Goal: Task Accomplishment & Management: Complete application form

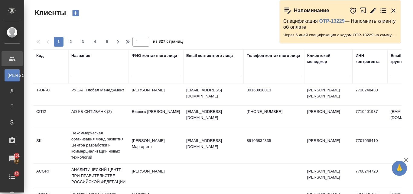
select select "RU"
click at [85, 69] on input "text" at bounding box center [98, 73] width 54 height 8
type input "д"
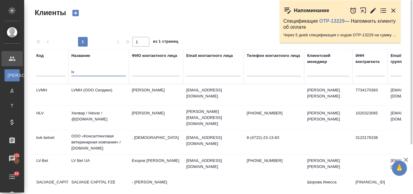
type input "lv"
click at [78, 89] on td "LVMH (ООО Селдико)" at bounding box center [98, 94] width 60 height 21
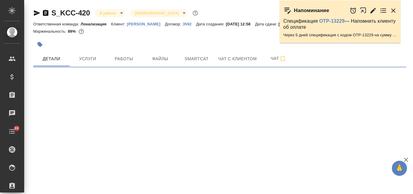
select select "RU"
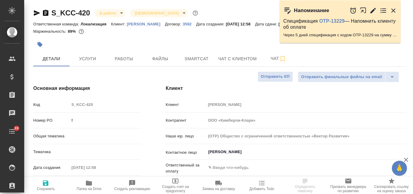
type textarea "x"
type input "[PERSON_NAME]"
type textarea "x"
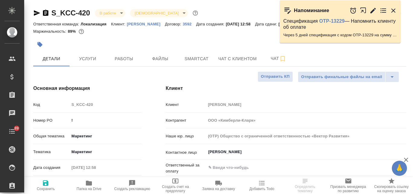
type textarea "x"
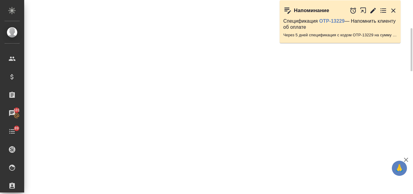
select select "RU"
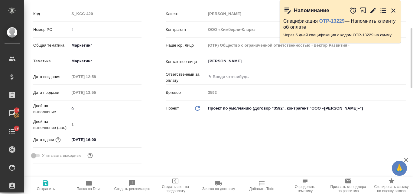
type textarea "x"
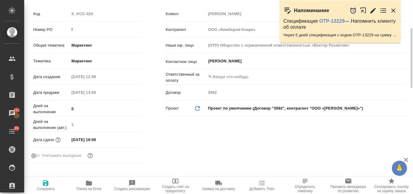
type textarea "x"
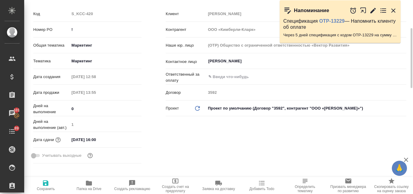
type textarea "x"
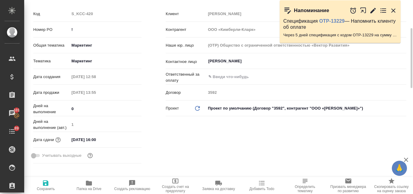
scroll to position [0, 0]
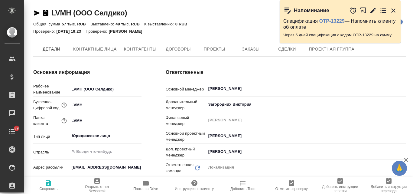
type input "Общество с ограниченной ответственностью«Селдико»"
type textarea "x"
type input "Общество с ограниченной ответственностью«Селдико»"
type textarea "x"
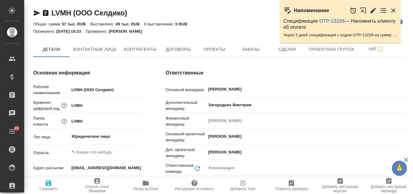
type textarea "x"
type input "Общество с ограниченной ответственностью«Селдико»"
type textarea "x"
type input "Общество с ограниченной ответственностью«Селдико»"
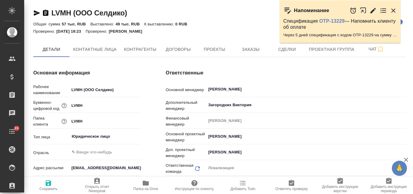
type textarea "x"
click at [242, 49] on span "Заказы" at bounding box center [250, 50] width 29 height 8
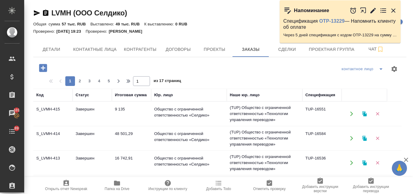
click at [364, 113] on icon "button" at bounding box center [364, 113] width 4 height 5
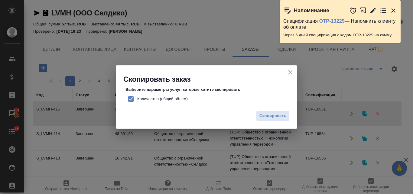
click at [129, 100] on input "Количество (общий объем)" at bounding box center [131, 99] width 13 height 13
checkbox input "false"
click at [268, 115] on span "Скопировать" at bounding box center [273, 116] width 27 height 7
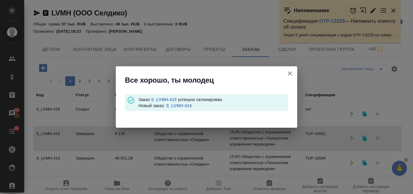
click at [179, 103] on link "S_LVMH-416" at bounding box center [179, 105] width 26 height 5
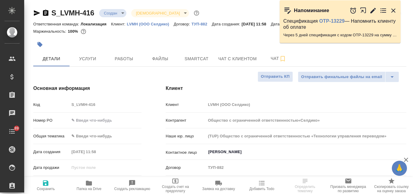
select select "RU"
type input "Общество с ограниченной ответственностью«Селдико»"
select select "RU"
type textarea "x"
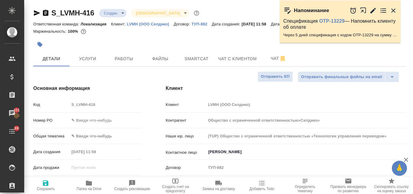
type textarea "x"
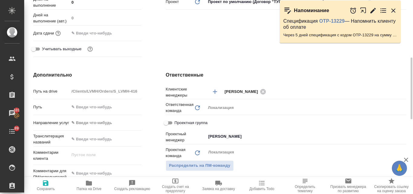
scroll to position [212, 0]
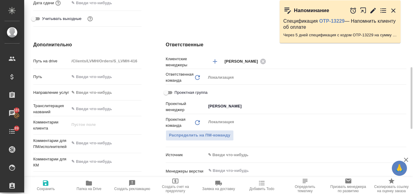
click at [87, 140] on textarea at bounding box center [105, 143] width 72 height 10
type textarea "x"
paste textarea "Возьмите, пожалуйста, в работу наши новые тренинг материалы. На первом слайде п…"
type textarea "Возьмите, пожалуйста, в работу наши новые тренинг материалы. На первом слайде п…"
type input "Общество с ограниченной ответственностью«Селдико»"
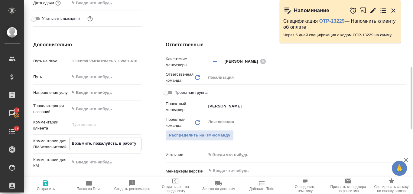
type textarea "x"
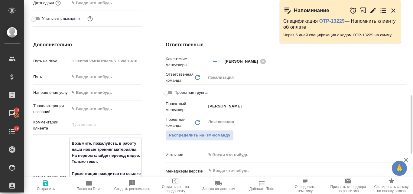
scroll to position [236, 0]
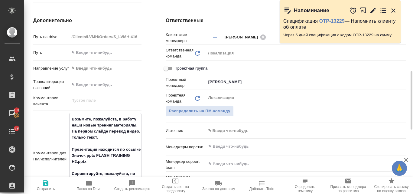
type textarea "Возьмите, пожалуйста, в работу наши новые тренинг материалы. На первом слайде п…"
type textarea "x"
click at [44, 185] on icon "button" at bounding box center [45, 182] width 5 height 5
type input "Общество с ограниченной ответственностью«Селдико»"
type textarea "x"
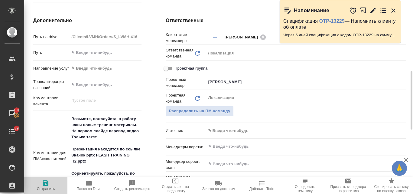
type textarea "x"
type input "Общество с ограниченной ответственностью«Селдико»"
type textarea "x"
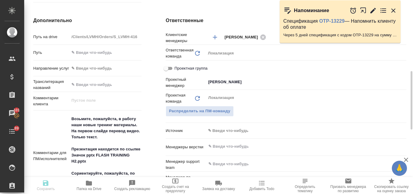
type textarea "x"
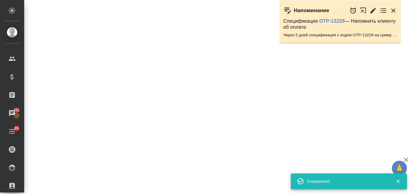
select select "RU"
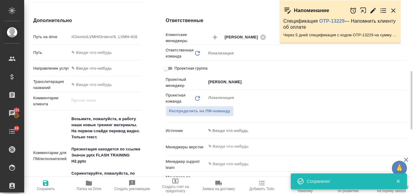
type textarea "x"
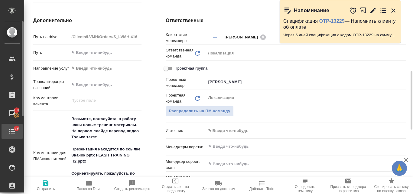
type input "Общество с ограниченной ответственностью«Селдико»"
type textarea "x"
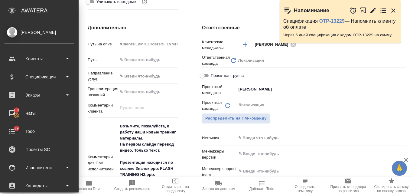
type input "Общество с ограниченной ответственностью«Селдико»"
type textarea "x"
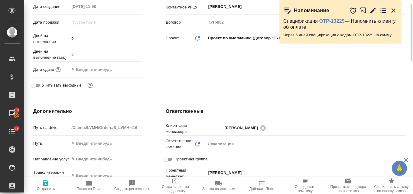
scroll to position [54, 0]
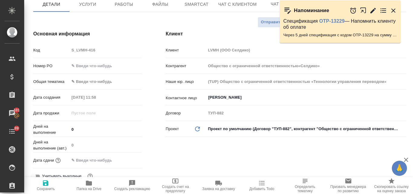
click at [83, 82] on body "🙏 .cls-1 fill:#fff; AWATERA Valyaeva Anna Клиенты Спецификации Заказы 101 Чаты …" at bounding box center [206, 97] width 413 height 194
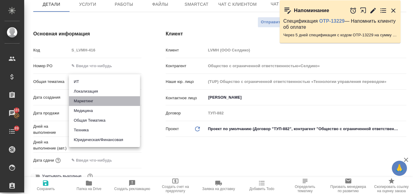
click at [87, 103] on li "Маркетинг" at bounding box center [104, 101] width 71 height 10
type input "marketing"
type input "Общество с ограниченной ответственностью«Селдико»"
type textarea "x"
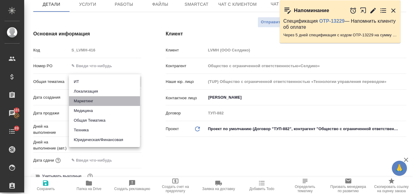
type textarea "x"
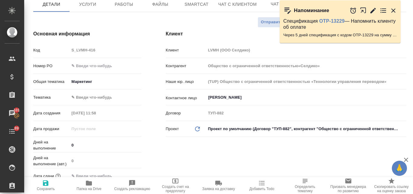
click at [85, 101] on body "🙏 .cls-1 fill:#fff; AWATERA Valyaeva Anna Клиенты Спецификации Заказы 101 Чаты …" at bounding box center [206, 97] width 413 height 194
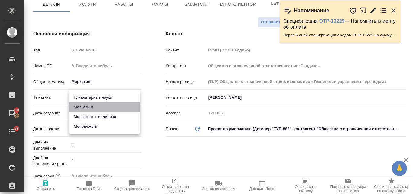
click at [87, 109] on li "Маркетинг" at bounding box center [104, 107] width 71 height 10
type input "Общество с ограниченной ответственностью«Селдико»"
type textarea "x"
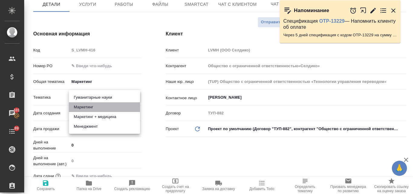
type input "5a8b8b956a9677013d343d63"
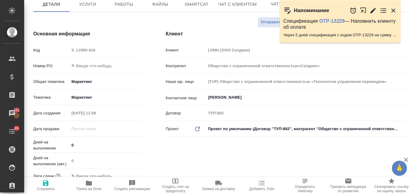
click at [46, 183] on icon "button" at bounding box center [45, 182] width 5 height 5
type input "Общество с ограниченной ответственностью«Селдико»"
type textarea "x"
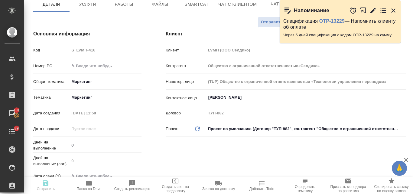
type input "Общество с ограниченной ответственностью«Селдико»"
type textarea "x"
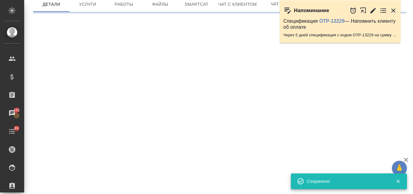
select select "RU"
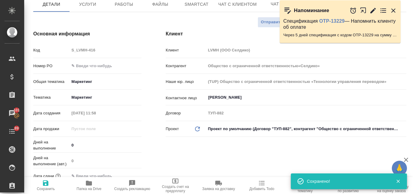
type textarea "x"
click at [155, 5] on span "Файлы" at bounding box center [160, 5] width 29 height 8
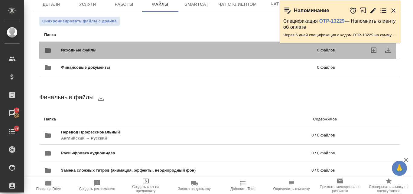
click at [95, 51] on span "Исходные файлы" at bounding box center [134, 50] width 146 height 6
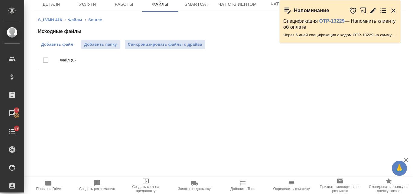
click at [58, 42] on span "Добавить файл" at bounding box center [57, 44] width 32 height 6
click at [0, 0] on input "Добавить файл" at bounding box center [0, 0] width 0 height 0
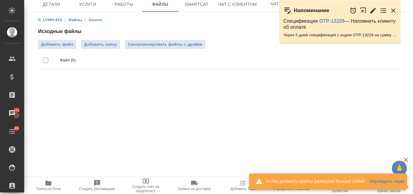
click at [53, 182] on span "Папка на Drive" at bounding box center [48, 184] width 41 height 11
click at [154, 45] on span "Синхронизировать файлы с драйва" at bounding box center [165, 44] width 74 height 6
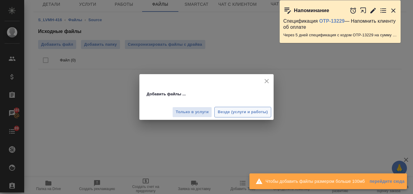
click at [224, 113] on span "Везде (услуги и работы)" at bounding box center [243, 112] width 50 height 7
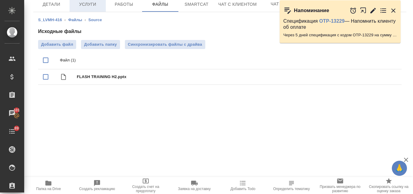
click at [94, 8] on button "Услуги" at bounding box center [88, 4] width 36 height 15
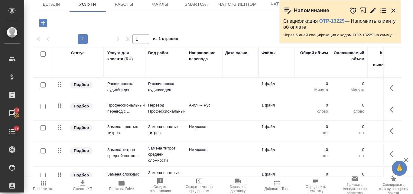
click at [42, 126] on input "checkbox" at bounding box center [43, 127] width 5 height 5
checkbox input "true"
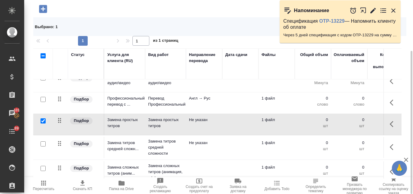
scroll to position [19, 0]
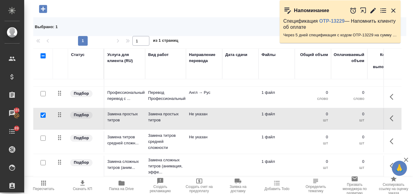
click at [42, 136] on input "checkbox" at bounding box center [43, 138] width 5 height 5
checkbox input "true"
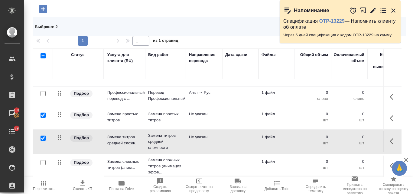
click at [42, 160] on input "checkbox" at bounding box center [43, 162] width 5 height 5
checkbox input "true"
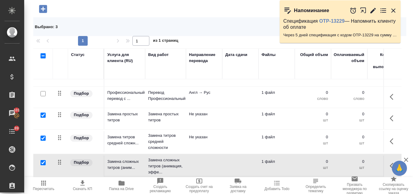
scroll to position [8, 0]
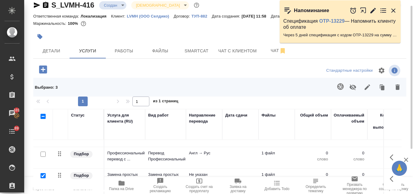
click at [391, 9] on icon "button" at bounding box center [393, 10] width 7 height 7
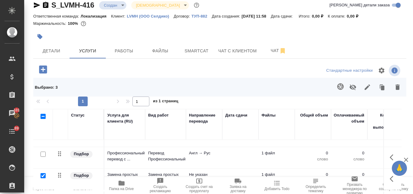
click at [396, 86] on icon "button" at bounding box center [398, 86] width 4 height 5
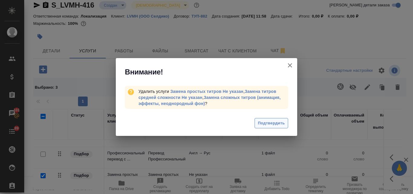
click at [272, 118] on button "Подтвердить" at bounding box center [272, 123] width 34 height 11
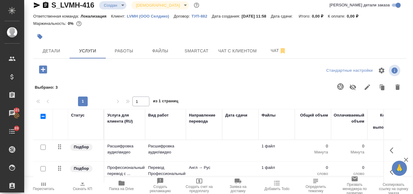
scroll to position [38, 0]
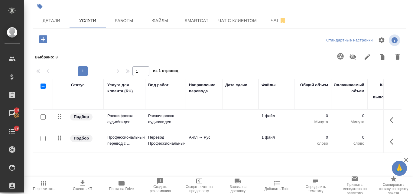
click at [43, 138] on input "checkbox" at bounding box center [43, 138] width 5 height 5
checkbox input "true"
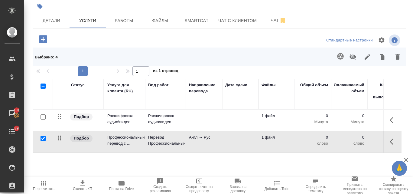
click at [336, 52] on button "button" at bounding box center [340, 56] width 15 height 15
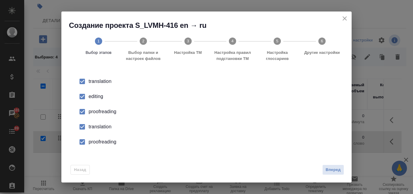
click at [97, 96] on div "editing" at bounding box center [213, 96] width 249 height 7
click at [97, 114] on div "proofreading" at bounding box center [213, 111] width 249 height 7
click at [97, 128] on div "translation" at bounding box center [213, 126] width 249 height 7
click at [100, 142] on div "proofreading" at bounding box center [213, 141] width 249 height 7
click at [328, 169] on span "Вперед" at bounding box center [333, 169] width 15 height 7
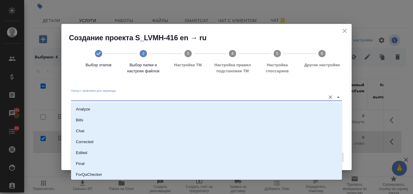
click at [85, 97] on input "Папка с файлами для перевода" at bounding box center [197, 96] width 252 height 7
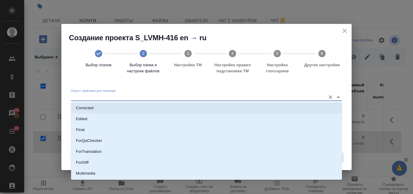
scroll to position [77, 0]
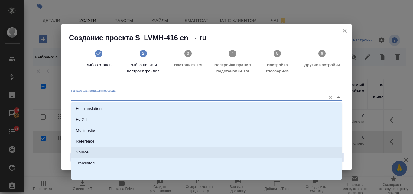
click at [81, 151] on p "Source" at bounding box center [82, 152] width 13 height 6
type input "Source"
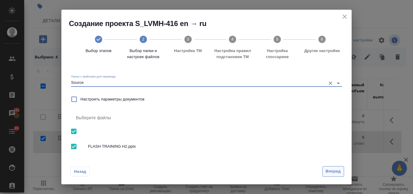
click at [327, 172] on span "Вперед" at bounding box center [333, 171] width 15 height 7
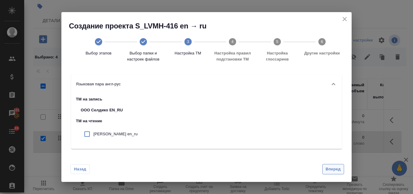
click at [335, 169] on span "Вперед" at bounding box center [333, 169] width 15 height 7
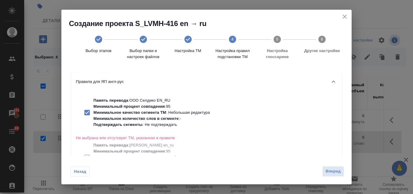
click at [330, 170] on span "Вперед" at bounding box center [333, 171] width 15 height 7
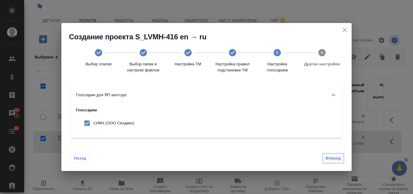
click at [328, 161] on span "Вперед" at bounding box center [333, 158] width 15 height 7
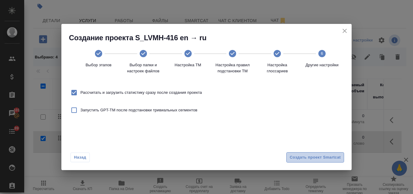
click at [318, 155] on span "Создать проект Smartcat" at bounding box center [315, 157] width 51 height 7
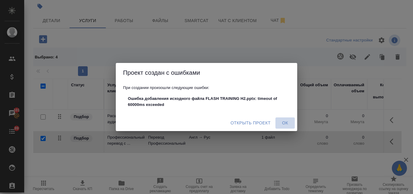
click at [283, 123] on span "Ок" at bounding box center [285, 123] width 15 height 8
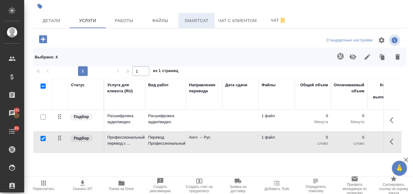
click at [190, 16] on button "Smartcat" at bounding box center [196, 20] width 36 height 15
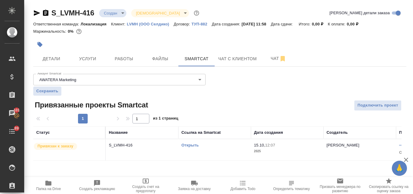
click at [188, 146] on link "Открыть" at bounding box center [189, 145] width 17 height 5
click at [93, 55] on span "Услуги" at bounding box center [87, 59] width 29 height 8
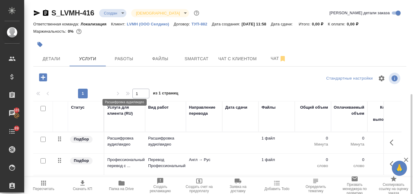
scroll to position [53, 0]
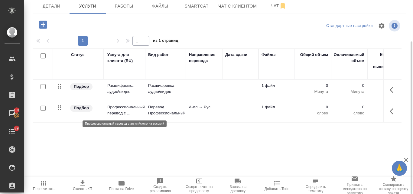
click at [128, 110] on p "Профессиональный перевод с ..." at bounding box center [124, 110] width 35 height 12
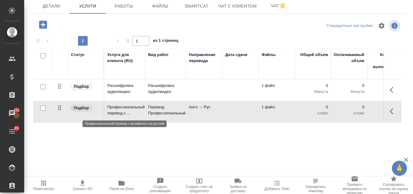
click at [128, 110] on p "Профессиональный перевод с ..." at bounding box center [124, 110] width 35 height 12
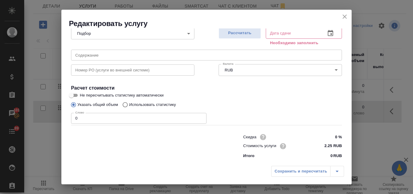
scroll to position [68, 0]
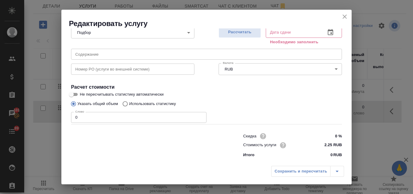
click at [126, 103] on input "Использовать статистику" at bounding box center [124, 103] width 10 height 11
radio input "true"
radio input "false"
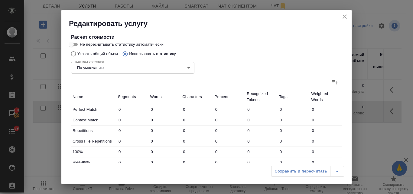
scroll to position [129, 0]
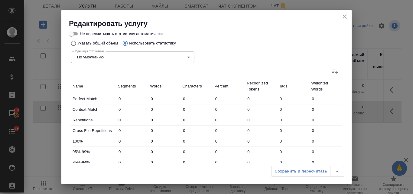
click at [332, 70] on icon at bounding box center [335, 72] width 6 height 4
click at [0, 0] on input "file" at bounding box center [0, 0] width 0 height 0
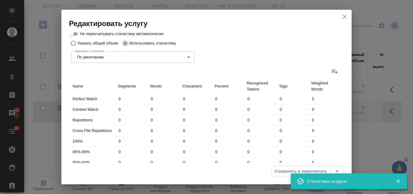
type input "11"
type input "214"
type input "1345"
type input "5"
type input "14"
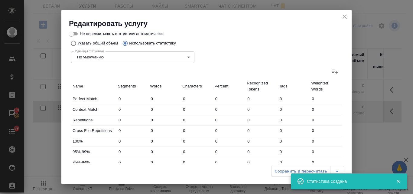
type input "75"
type input "2"
type input "23"
type input "135"
type input "1"
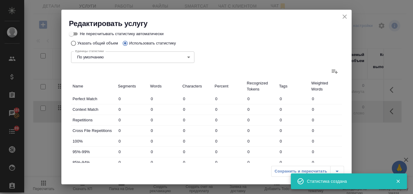
type input "1"
type input "8"
type input "10"
type input "76"
type input "480"
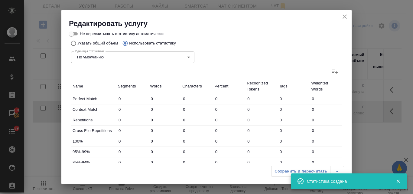
type input "29"
type input "328"
type input "2043"
type input "29"
type input "328"
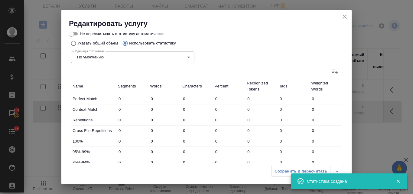
type input "2043"
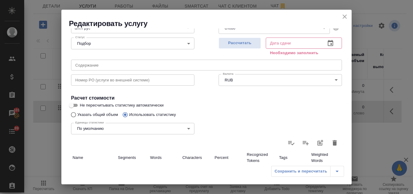
scroll to position [44, 0]
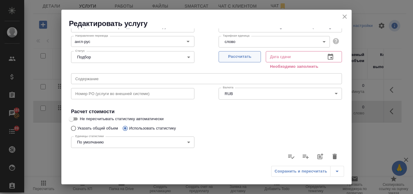
click at [224, 54] on span "Рассчитать" at bounding box center [240, 56] width 36 height 7
type input "15.10.2025 12:20"
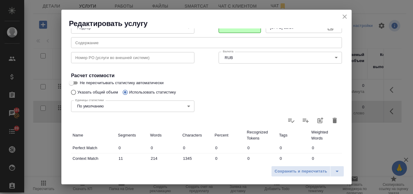
scroll to position [104, 0]
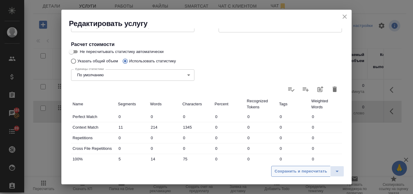
click at [292, 172] on span "Сохранить и пересчитать" at bounding box center [301, 171] width 53 height 7
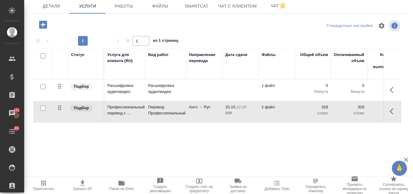
click at [203, 107] on p "Англ → Рус" at bounding box center [204, 107] width 30 height 6
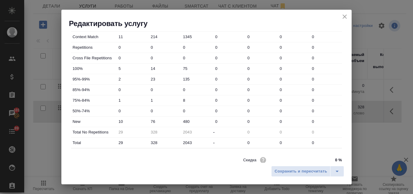
scroll to position [219, 0]
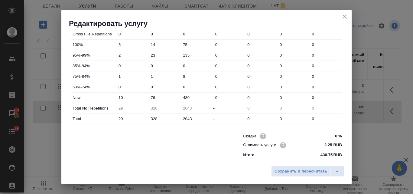
click at [150, 97] on input "76" at bounding box center [165, 97] width 32 height 9
type input "376"
click at [288, 174] on span "Сохранить и пересчитать" at bounding box center [301, 171] width 53 height 7
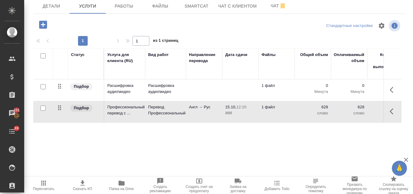
click at [148, 86] on td "Расшифровка аудио\видео" at bounding box center [165, 90] width 41 height 21
click at [148, 86] on p "Расшифровка аудио\видео" at bounding box center [165, 89] width 35 height 12
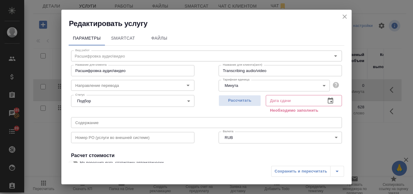
scroll to position [68, 0]
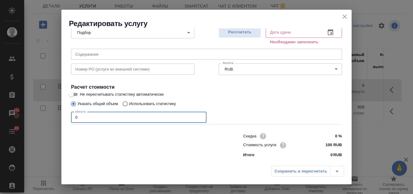
drag, startPoint x: 80, startPoint y: 116, endPoint x: 71, endPoint y: 113, distance: 9.2
click at [71, 113] on div "Вид работ Расшифровка аудио\видео Вид работ Название для клиента Расшифровка ау…" at bounding box center [207, 68] width 276 height 183
type input "2"
click at [242, 33] on span "Рассчитать" at bounding box center [240, 32] width 36 height 7
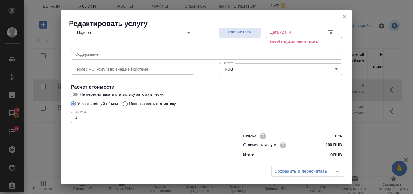
type input "15.10.2025 12:34"
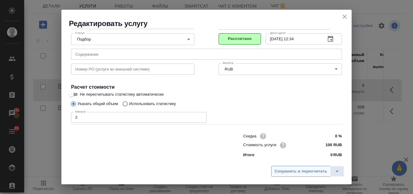
click at [299, 170] on span "Сохранить и пересчитать" at bounding box center [301, 171] width 53 height 7
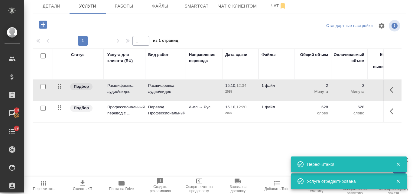
scroll to position [0, 0]
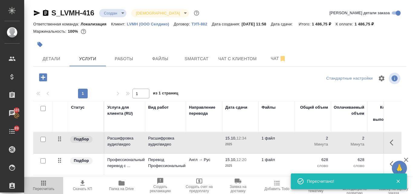
click at [42, 185] on icon "button" at bounding box center [43, 183] width 5 height 5
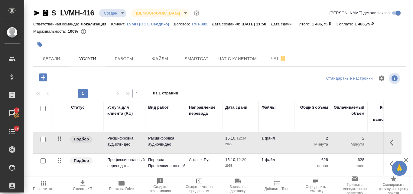
click at [37, 14] on icon "button" at bounding box center [37, 12] width 6 height 5
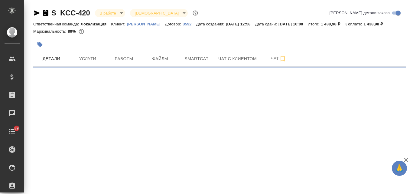
select select "RU"
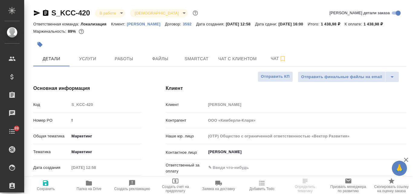
type textarea "x"
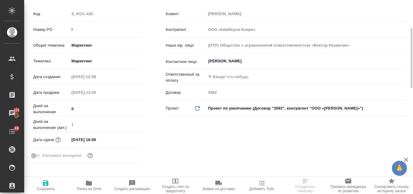
click at [82, 139] on input "[DATE] 16:00" at bounding box center [95, 139] width 53 height 9
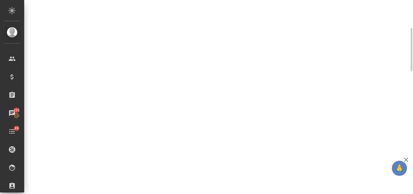
select select "RU"
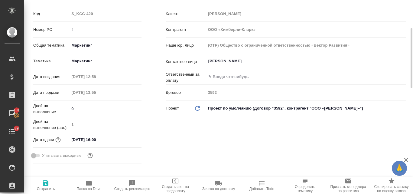
type textarea "x"
click at [86, 141] on input "[DATE] 16:00" at bounding box center [95, 139] width 53 height 9
click at [124, 138] on icon "button" at bounding box center [123, 139] width 7 height 7
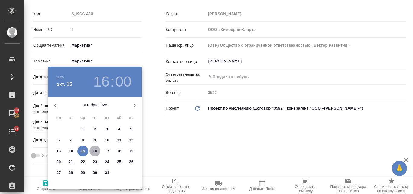
click at [95, 149] on p "16" at bounding box center [95, 151] width 5 height 6
type input "[DATE] 16:00"
type textarea "x"
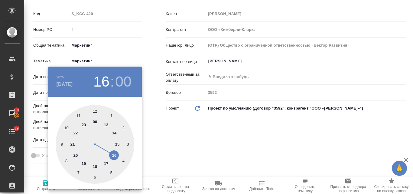
click at [114, 133] on div at bounding box center [95, 144] width 79 height 79
type input "[DATE] 14:00"
type textarea "x"
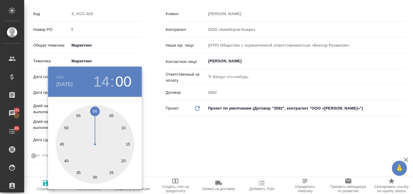
click at [94, 110] on div at bounding box center [95, 144] width 79 height 79
type textarea "x"
click at [175, 136] on div at bounding box center [206, 97] width 413 height 194
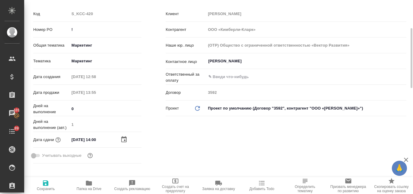
drag, startPoint x: 47, startPoint y: 181, endPoint x: 51, endPoint y: 180, distance: 4.6
click at [47, 181] on icon "button" at bounding box center [45, 182] width 5 height 5
type textarea "x"
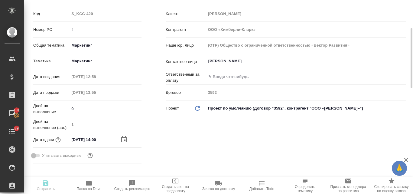
type textarea "x"
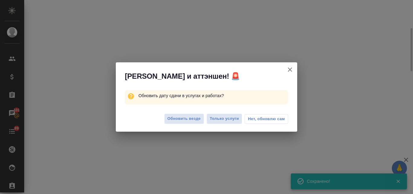
select select "RU"
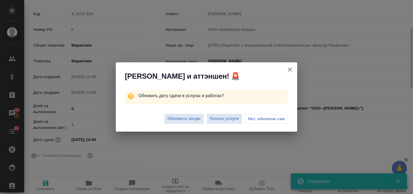
type textarea "x"
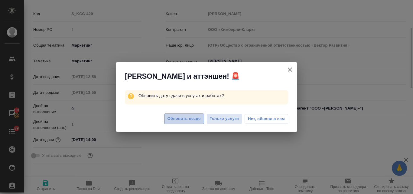
click at [191, 117] on span "Обновить везде" at bounding box center [184, 118] width 33 height 7
type textarea "x"
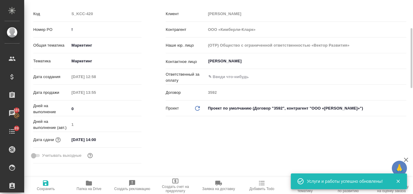
scroll to position [0, 0]
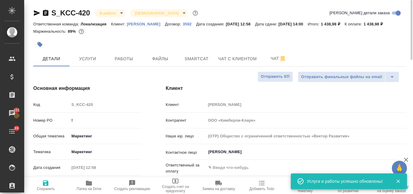
type textarea "x"
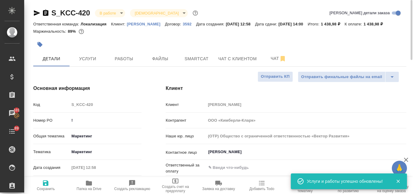
type textarea "x"
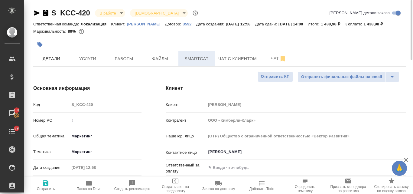
click at [185, 58] on span "Smartcat" at bounding box center [196, 59] width 29 height 8
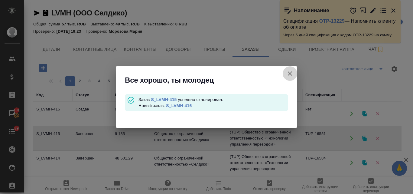
click at [292, 72] on icon "button" at bounding box center [289, 73] width 7 height 7
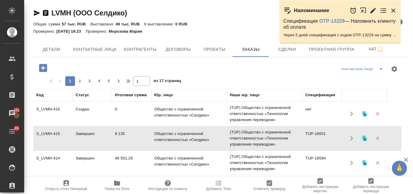
click at [97, 131] on td "Завершен" at bounding box center [92, 138] width 39 height 21
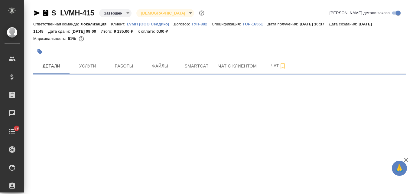
select select "RU"
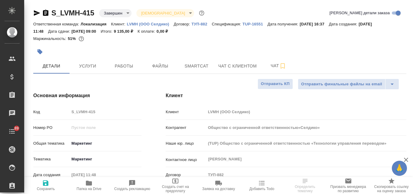
type textarea "x"
type input "Общество с ограниченной ответственностью«Селдико»"
type textarea "x"
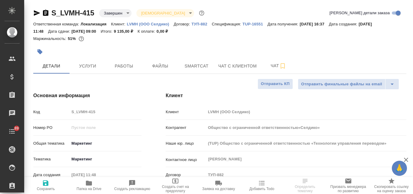
type textarea "x"
type input "Общество с ограниченной ответственностью«Селдико»"
type textarea "x"
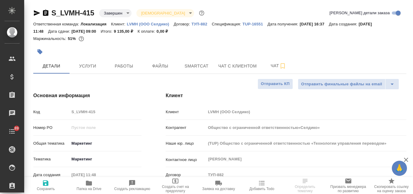
type textarea "x"
click at [89, 70] on span "Услуги" at bounding box center [87, 66] width 29 height 8
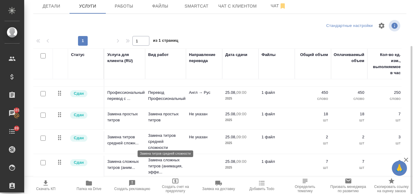
scroll to position [19, 0]
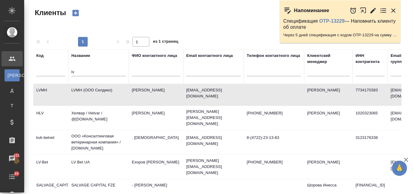
select select "RU"
drag, startPoint x: 83, startPoint y: 73, endPoint x: 70, endPoint y: 72, distance: 13.3
click at [70, 72] on th "Название lv" at bounding box center [98, 66] width 60 height 34
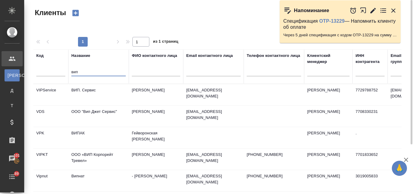
type input "вип"
click at [75, 90] on td "ВИП. Сервис" at bounding box center [98, 94] width 60 height 21
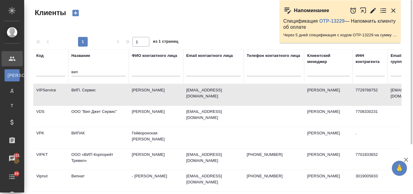
click at [75, 90] on td "ВИП. Сервис" at bounding box center [98, 94] width 60 height 21
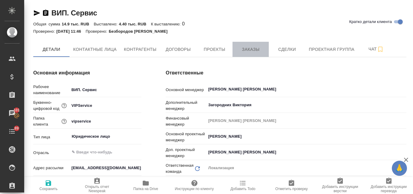
click at [253, 48] on span "Заказы" at bounding box center [250, 50] width 29 height 8
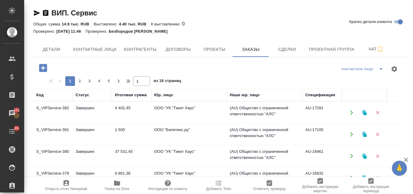
click at [365, 112] on icon "button" at bounding box center [364, 112] width 4 height 5
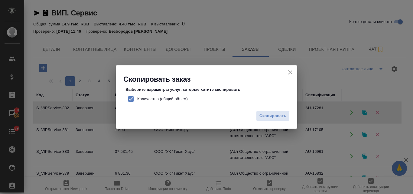
click at [130, 99] on input "Количество (общий объем)" at bounding box center [131, 99] width 13 height 13
checkbox input "false"
click at [270, 117] on span "Скопировать" at bounding box center [273, 116] width 27 height 7
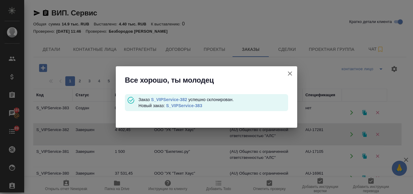
click at [183, 104] on link "S_VIPService-383" at bounding box center [184, 105] width 36 height 5
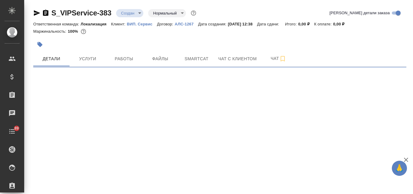
select select "RU"
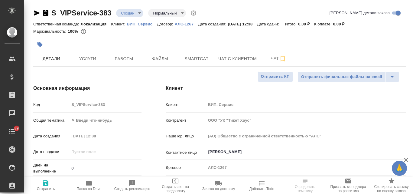
type textarea "x"
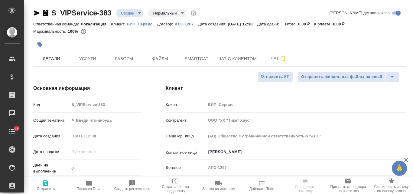
type textarea "x"
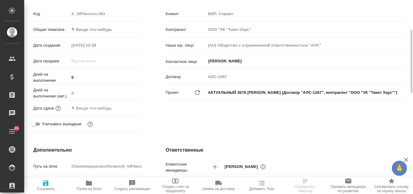
scroll to position [242, 0]
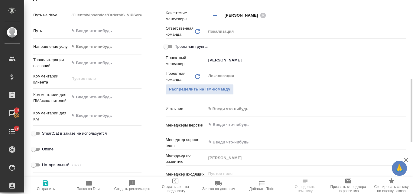
click at [80, 97] on textarea at bounding box center [105, 97] width 72 height 10
type textarea "x"
paste textarea "Коллеги, добрый день. Необходимо перевести на английский, немецкий, китайский, …"
type textarea "Коллеги, добрый день. Необходимо перевести на английский, немецкий, китайский, …"
type textarea "x"
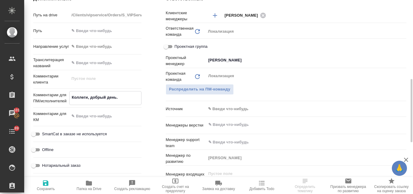
type textarea "x"
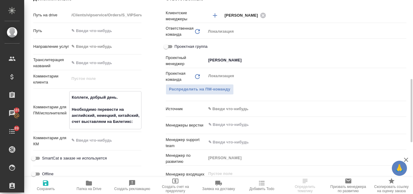
type textarea "Коллеги, добрый день. Необходимо перевести на английский, немецкий, китайский, …"
type textarea "x"
click at [46, 184] on icon "button" at bounding box center [45, 182] width 7 height 7
type textarea "x"
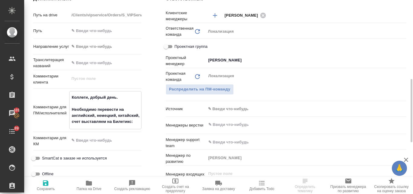
type textarea "x"
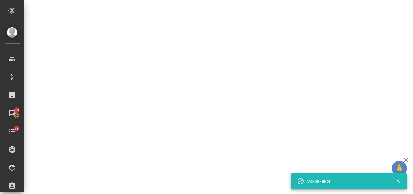
select select "RU"
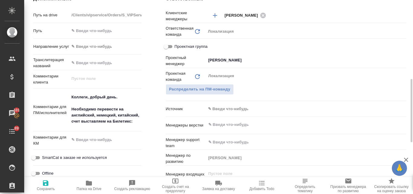
type textarea "x"
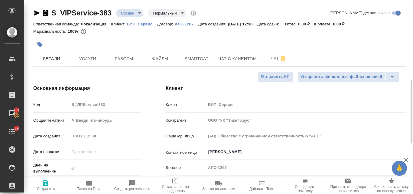
scroll to position [60, 0]
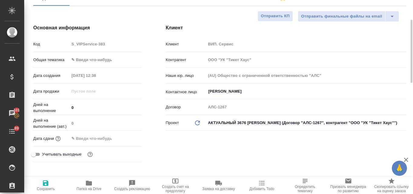
click at [88, 56] on body "🙏 .cls-1 fill:#fff; AWATERA Valyaeva Anna Клиенты Спецификации Заказы 101 Чаты …" at bounding box center [206, 97] width 413 height 194
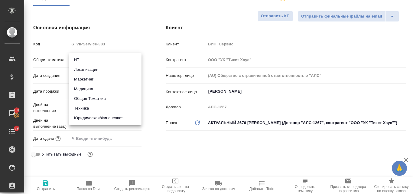
click at [90, 80] on li "Маркетинг" at bounding box center [105, 79] width 72 height 10
type input "marketing"
type textarea "x"
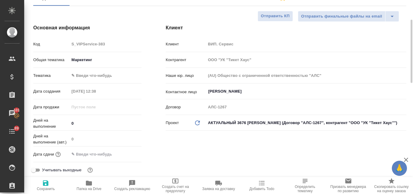
click at [89, 74] on body "🙏 .cls-1 fill:#fff; AWATERA Valyaeva Anna Клиенты Спецификации Заказы 101 Чаты …" at bounding box center [206, 97] width 413 height 194
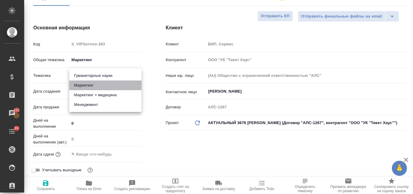
click at [91, 85] on li "Маркетинг" at bounding box center [105, 85] width 72 height 10
type textarea "x"
type input "5a8b8b956a9677013d343d63"
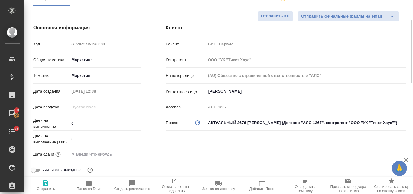
click at [49, 187] on span "Сохранить" at bounding box center [46, 184] width 36 height 11
type textarea "x"
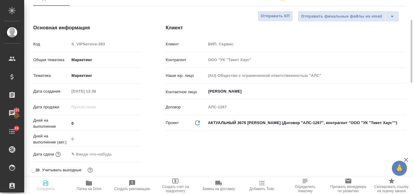
type textarea "x"
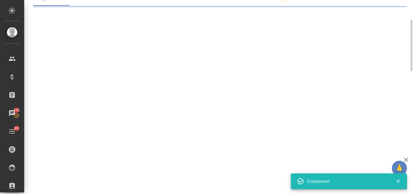
select select "RU"
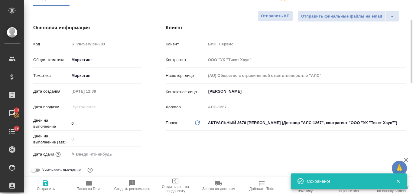
type textarea "x"
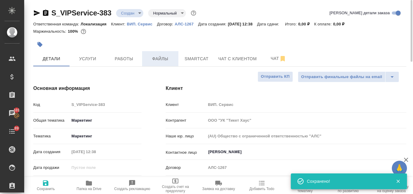
click at [148, 56] on span "Файлы" at bounding box center [160, 59] width 29 height 8
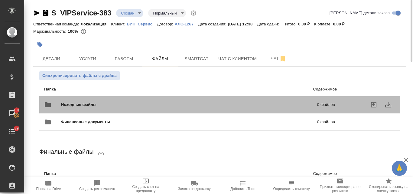
click at [104, 107] on span "Исходные файлы" at bounding box center [134, 105] width 146 height 6
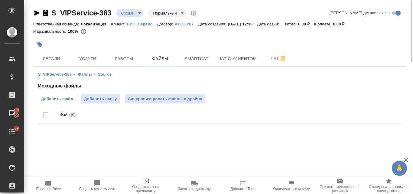
click at [70, 100] on span "Добавить файл" at bounding box center [57, 99] width 32 height 6
click at [0, 0] on input "Добавить файл" at bounding box center [0, 0] width 0 height 0
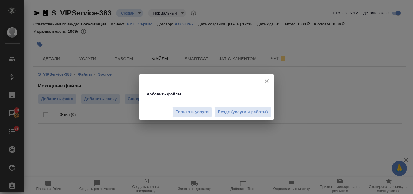
click at [221, 113] on span "Везде (услуги и работы)" at bounding box center [243, 112] width 50 height 7
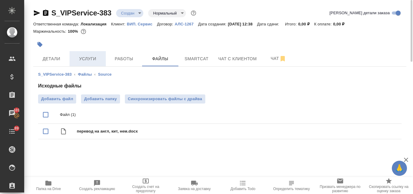
click at [98, 61] on span "Услуги" at bounding box center [87, 59] width 29 height 8
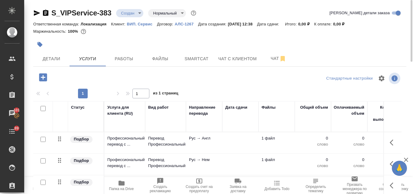
scroll to position [30, 0]
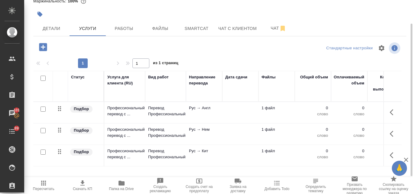
click at [44, 78] on input "checkbox" at bounding box center [43, 78] width 5 height 5
checkbox input "true"
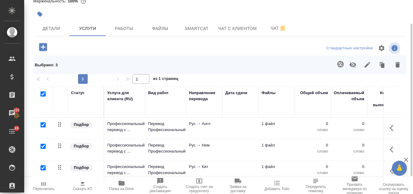
click at [338, 67] on icon "button" at bounding box center [340, 63] width 7 height 7
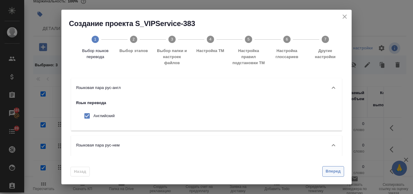
click at [337, 173] on span "Вперед" at bounding box center [333, 171] width 15 height 7
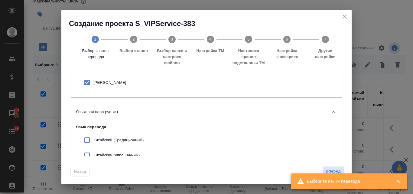
scroll to position [121, 0]
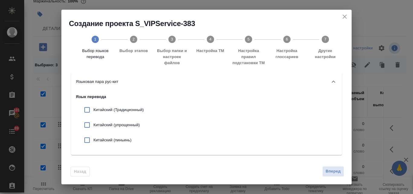
click at [87, 127] on input "checkbox" at bounding box center [87, 125] width 13 height 13
checkbox input "true"
click at [338, 172] on span "Вперед" at bounding box center [333, 171] width 15 height 7
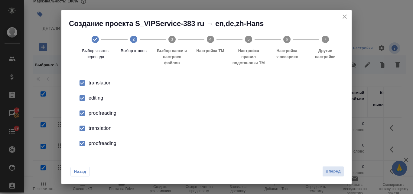
click at [91, 99] on div "editing" at bounding box center [213, 97] width 249 height 7
click at [93, 112] on div "proofreading" at bounding box center [213, 112] width 249 height 7
click at [95, 125] on li "translation" at bounding box center [206, 128] width 271 height 15
click at [99, 141] on div "proofreading" at bounding box center [213, 143] width 249 height 7
click at [338, 172] on span "Вперед" at bounding box center [333, 171] width 15 height 7
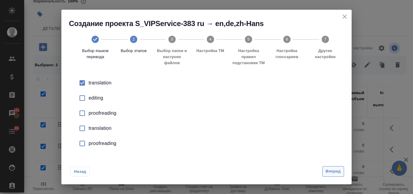
scroll to position [0, 0]
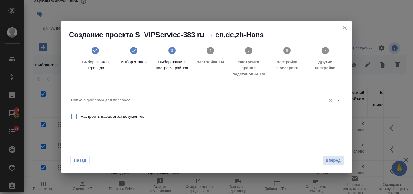
click at [114, 97] on input "Папка с файлами для перевода" at bounding box center [197, 99] width 252 height 7
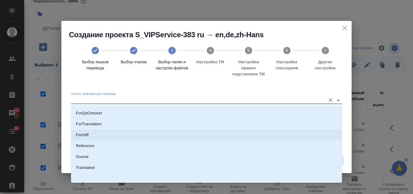
scroll to position [66, 0]
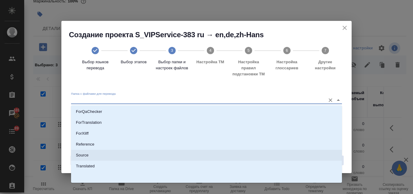
click at [80, 154] on p "Source" at bounding box center [82, 155] width 13 height 6
type input "Source"
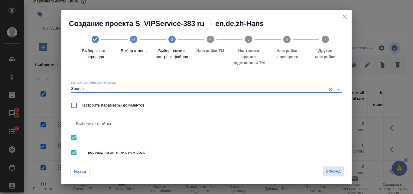
click at [334, 175] on span "Вперед" at bounding box center [333, 171] width 15 height 7
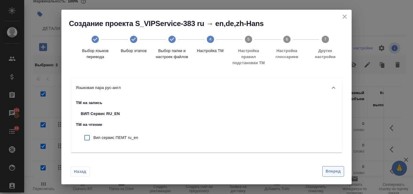
click at [329, 173] on span "Вперед" at bounding box center [333, 171] width 15 height 7
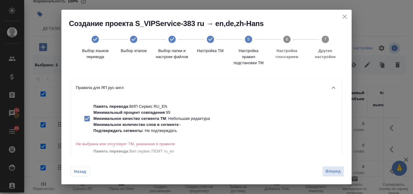
click at [329, 174] on span "Вперед" at bounding box center [333, 171] width 15 height 7
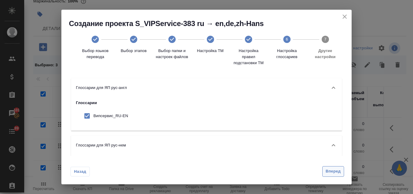
click at [332, 173] on span "Вперед" at bounding box center [333, 171] width 15 height 7
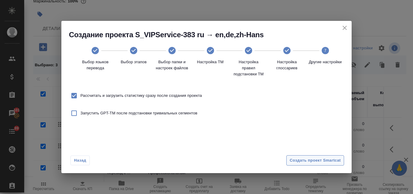
click at [323, 162] on span "Создать проект Smartcat" at bounding box center [315, 160] width 51 height 7
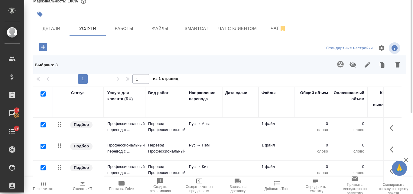
scroll to position [0, 0]
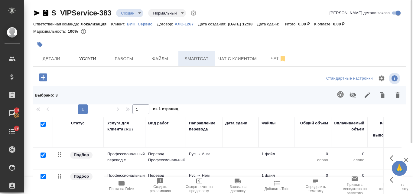
click at [186, 60] on span "Smartcat" at bounding box center [196, 59] width 29 height 8
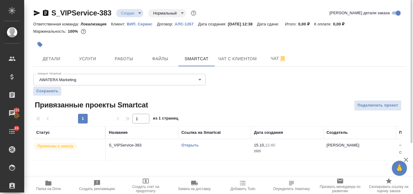
click at [184, 143] on link "Открыть" at bounding box center [189, 145] width 17 height 5
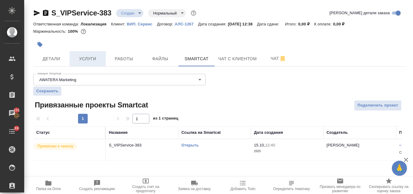
click at [88, 59] on span "Услуги" at bounding box center [87, 59] width 29 height 8
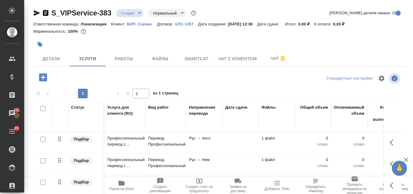
click at [195, 138] on p "Рус → Англ" at bounding box center [204, 138] width 30 height 6
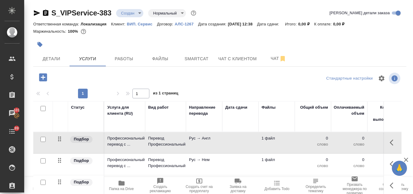
click at [195, 138] on p "Рус → Англ" at bounding box center [204, 138] width 30 height 6
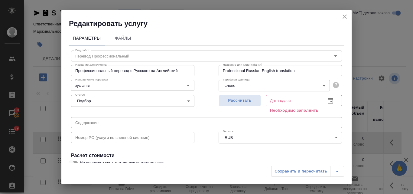
scroll to position [68, 0]
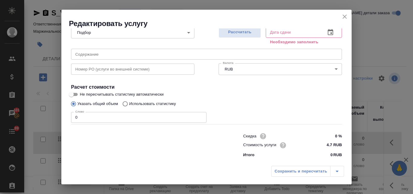
click at [125, 104] on input "Использовать статистику" at bounding box center [124, 103] width 10 height 11
radio input "true"
radio input "false"
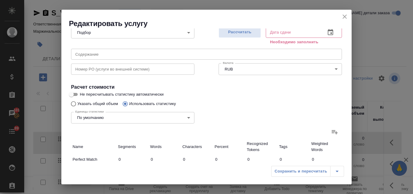
click at [332, 134] on icon at bounding box center [335, 132] width 6 height 4
click at [0, 0] on input "file" at bounding box center [0, 0] width 0 height 0
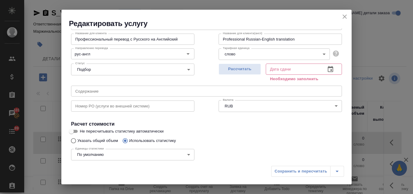
scroll to position [60, 0]
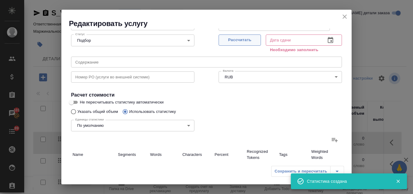
click at [234, 38] on span "Рассчитать" at bounding box center [240, 40] width 36 height 7
type input "1"
type input "72"
type input "523"
type input "1"
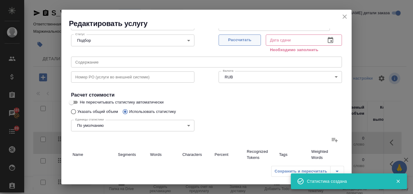
type input "72"
type input "523"
type input "1"
type input "72"
type input "523"
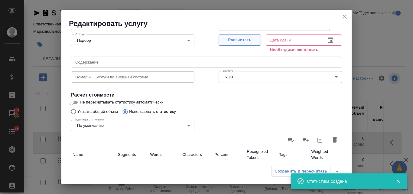
type input "15.10.2025 12:41"
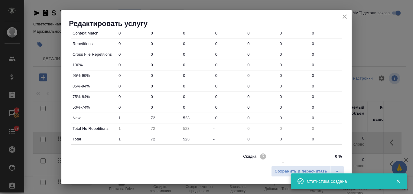
scroll to position [219, 0]
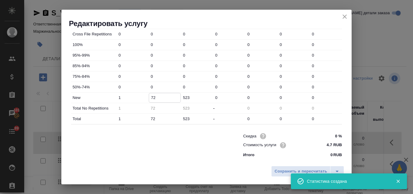
drag, startPoint x: 150, startPoint y: 99, endPoint x: 157, endPoint y: 100, distance: 6.8
click at [157, 100] on input "72" at bounding box center [165, 97] width 32 height 9
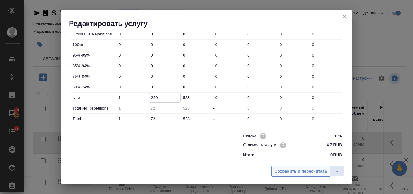
type input "250"
click at [302, 171] on span "Сохранить и пересчитать" at bounding box center [301, 171] width 53 height 7
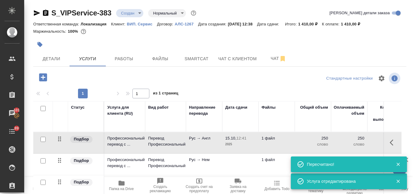
scroll to position [53, 0]
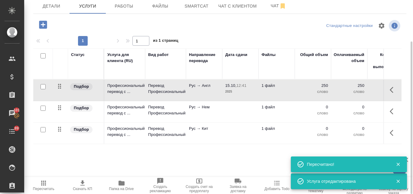
click at [192, 90] on td "Рус → Англ" at bounding box center [204, 90] width 36 height 21
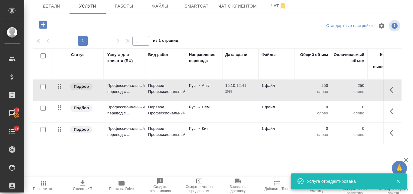
click at [192, 90] on td "Рус → Англ" at bounding box center [204, 90] width 36 height 21
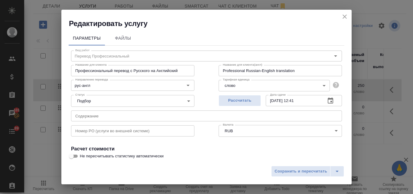
click at [75, 158] on input "Не пересчитывать статистику автоматически" at bounding box center [71, 155] width 22 height 7
checkbox input "true"
click at [315, 174] on span "Сохранить и пересчитать" at bounding box center [301, 171] width 53 height 7
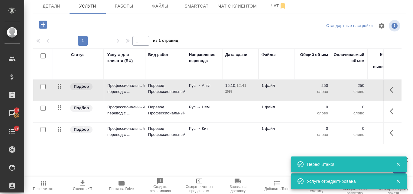
click at [196, 105] on p "Рус → Нем" at bounding box center [204, 107] width 30 height 6
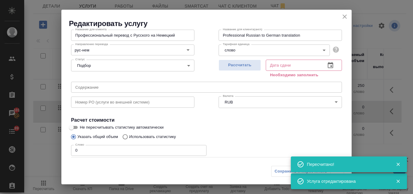
scroll to position [68, 0]
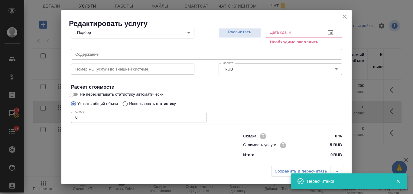
click at [126, 105] on input "Использовать статистику" at bounding box center [124, 103] width 10 height 11
radio input "true"
radio input "false"
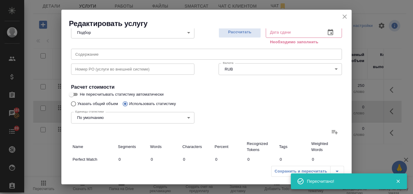
click at [331, 134] on icon at bounding box center [334, 131] width 7 height 7
click at [0, 0] on input "file" at bounding box center [0, 0] width 0 height 0
type input "1"
type input "72"
type input "523"
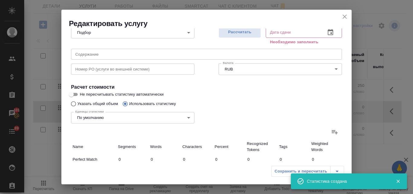
type input "1"
type input "72"
type input "523"
type input "1"
type input "72"
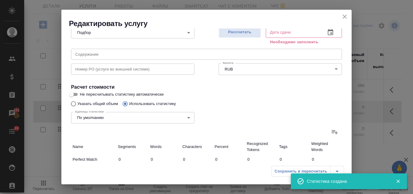
type input "523"
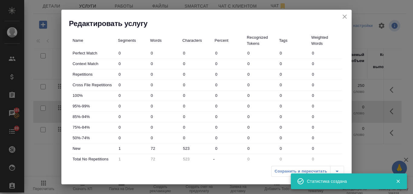
scroll to position [220, 0]
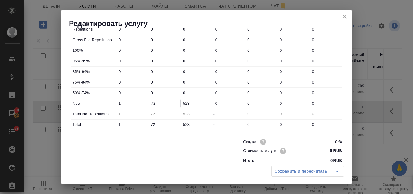
drag, startPoint x: 150, startPoint y: 103, endPoint x: 155, endPoint y: 105, distance: 5.0
click at [155, 105] on input "72" at bounding box center [165, 103] width 32 height 9
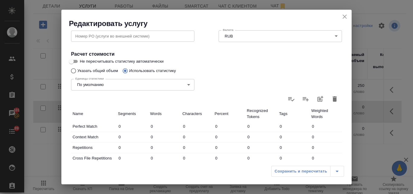
scroll to position [68, 0]
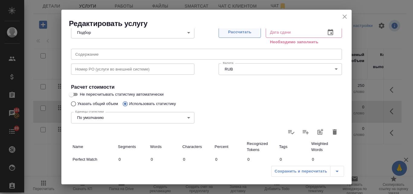
type input "252"
click at [241, 34] on span "Рассчитать" at bounding box center [240, 32] width 36 height 7
type input "15.10.2025 12:41"
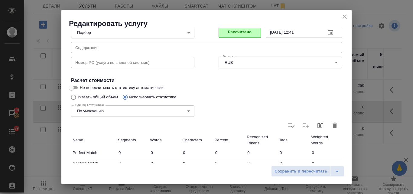
scroll to position [189, 0]
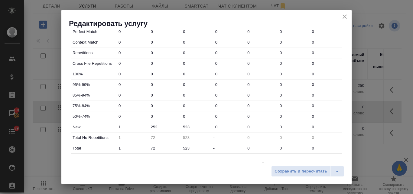
click at [160, 125] on input "252" at bounding box center [165, 127] width 32 height 9
type input "250"
click at [292, 173] on span "Сохранить и пересчитать" at bounding box center [301, 171] width 53 height 7
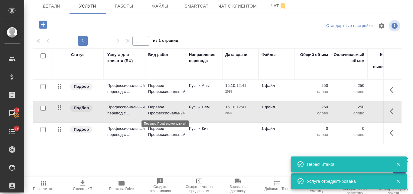
click at [182, 109] on p "Перевод Профессиональный" at bounding box center [165, 110] width 35 height 12
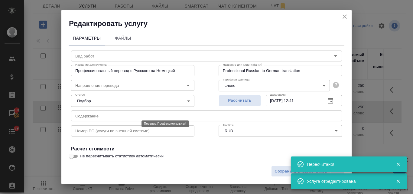
type input "Перевод Профессиональный"
type input "рус-нем"
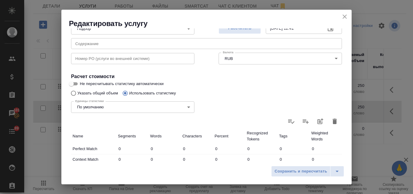
scroll to position [60, 0]
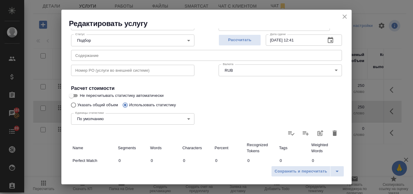
click at [74, 96] on input "Не пересчитывать статистику автоматически" at bounding box center [71, 95] width 22 height 7
checkbox input "true"
click at [287, 174] on span "Сохранить и пересчитать" at bounding box center [301, 171] width 53 height 7
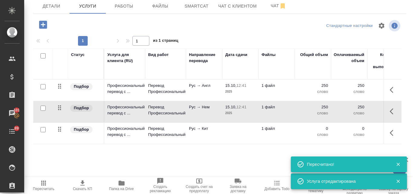
click at [188, 129] on td "Рус → Кит" at bounding box center [204, 133] width 36 height 21
click at [188, 130] on td "Рус → Кит" at bounding box center [204, 133] width 36 height 21
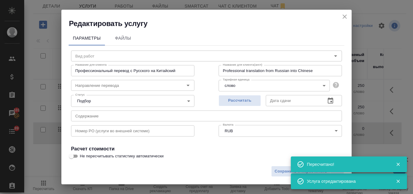
type input "Перевод Профессиональный"
type input "рус-кит"
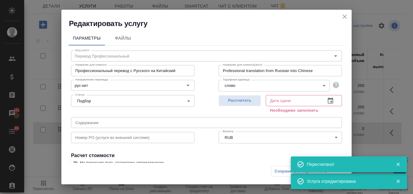
scroll to position [68, 0]
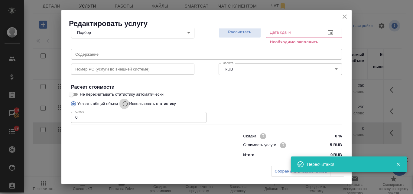
click at [124, 102] on input "Использовать статистику" at bounding box center [124, 103] width 10 height 11
radio input "true"
radio input "false"
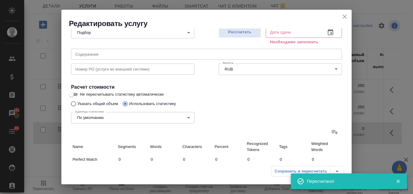
click at [331, 135] on icon at bounding box center [334, 131] width 7 height 7
click at [0, 0] on input "file" at bounding box center [0, 0] width 0 height 0
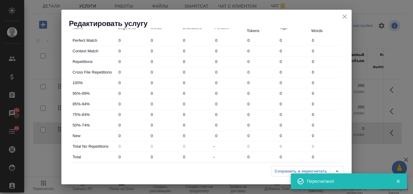
scroll to position [189, 0]
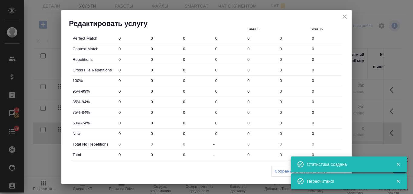
type input "1"
type input "72"
type input "523"
type input "1"
type input "72"
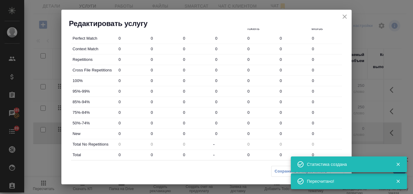
type input "523"
type input "1"
type input "72"
type input "523"
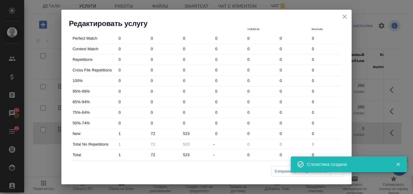
scroll to position [68, 0]
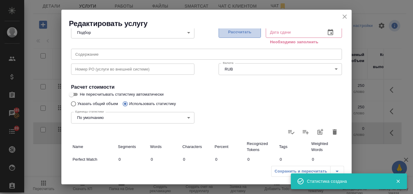
click at [250, 31] on span "Рассчитать" at bounding box center [240, 32] width 36 height 7
type input "15.10.2025 12:42"
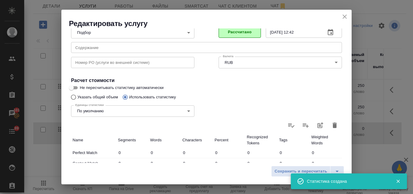
click at [77, 88] on input "Не пересчитывать статистику автоматически" at bounding box center [71, 87] width 22 height 7
checkbox input "true"
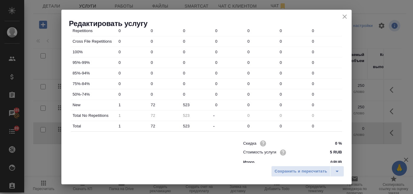
scroll to position [219, 0]
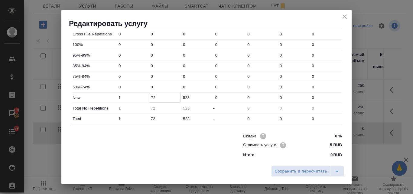
drag, startPoint x: 149, startPoint y: 97, endPoint x: 159, endPoint y: 99, distance: 10.1
click at [159, 99] on input "72" at bounding box center [165, 97] width 32 height 9
type input "250"
click at [296, 174] on span "Сохранить и пересчитать" at bounding box center [301, 171] width 53 height 7
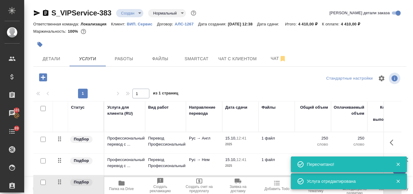
scroll to position [53, 0]
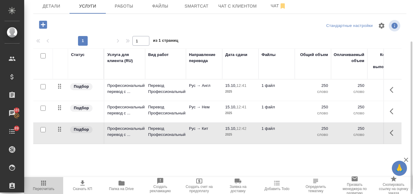
click at [41, 184] on icon "button" at bounding box center [43, 182] width 7 height 7
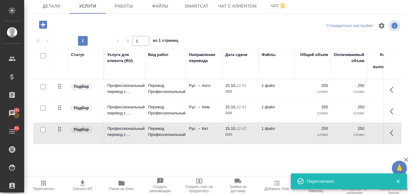
scroll to position [0, 0]
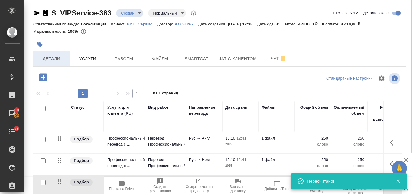
click at [58, 60] on span "Детали" at bounding box center [51, 59] width 29 height 8
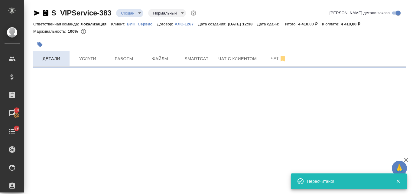
select select "RU"
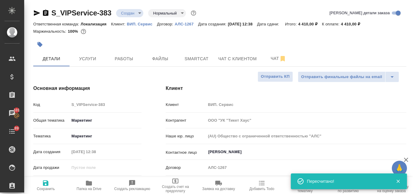
type textarea "x"
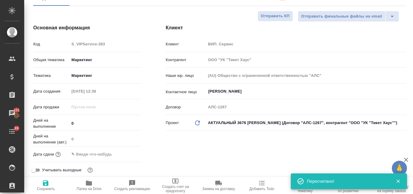
click at [195, 123] on icon "Обновить данные" at bounding box center [197, 122] width 7 height 7
type textarea "x"
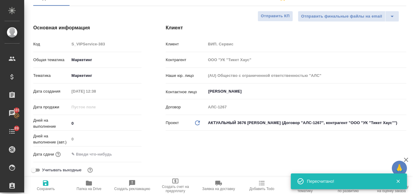
type textarea "x"
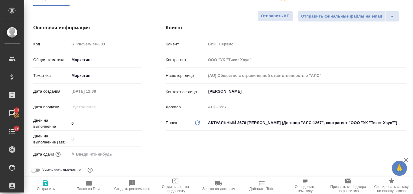
click at [194, 124] on icon "Обновить данные" at bounding box center [197, 122] width 7 height 7
type textarea "x"
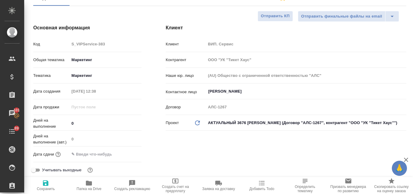
type textarea "x"
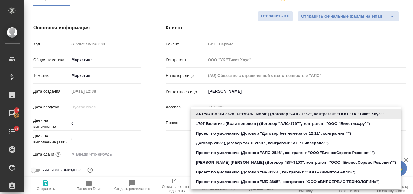
click at [216, 124] on body "🙏 .cls-1 fill:#fff; AWATERA Valyaeva Anna Клиенты Спецификации Заказы 101 Чаты …" at bounding box center [206, 97] width 413 height 194
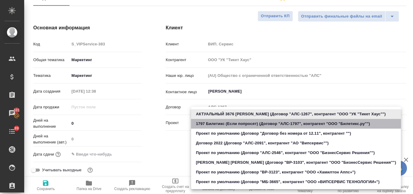
click at [218, 122] on li "1797 Билетикс (Если попросят) (Договор "АЛС-1797", контрагент "ООО "Билетикс.ру…" at bounding box center [296, 124] width 210 height 10
type input "62062ec61c94c7657be989f7"
type textarea "x"
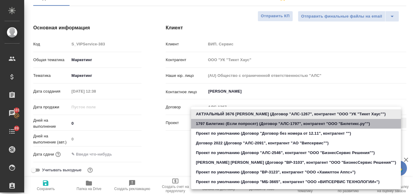
type input "ООО "Билетикс.ру""
type input "АЛС-1797"
type textarea "x"
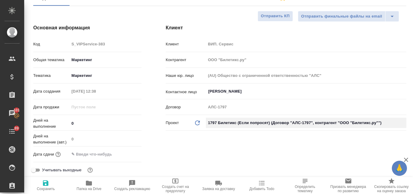
type textarea "x"
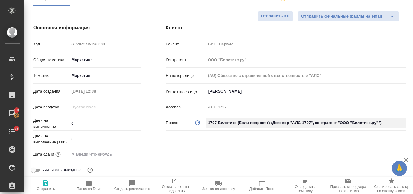
type textarea "x"
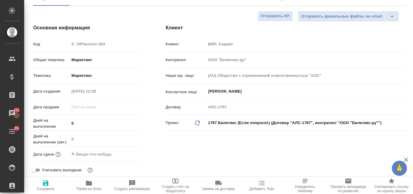
click at [42, 183] on icon "button" at bounding box center [45, 182] width 7 height 7
type textarea "x"
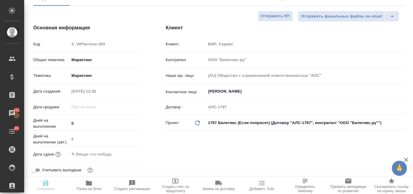
type textarea "x"
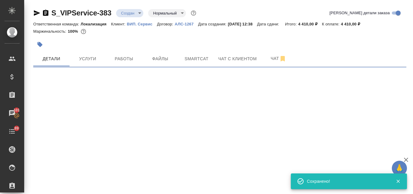
scroll to position [0, 0]
select select "RU"
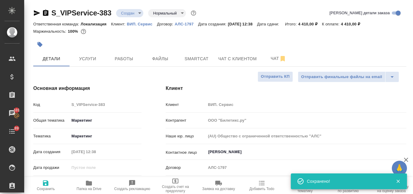
type textarea "x"
click at [36, 13] on icon "button" at bounding box center [36, 12] width 7 height 7
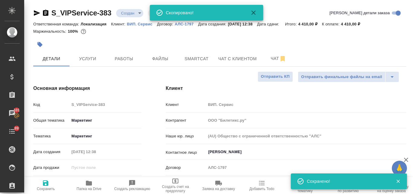
type textarea "x"
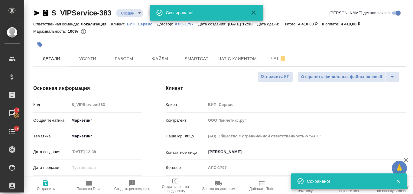
type textarea "x"
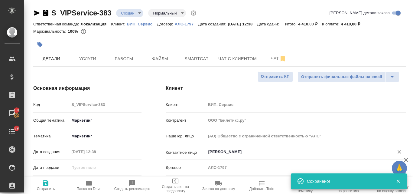
click at [230, 152] on input "Бузмакова Анастасия" at bounding box center [296, 151] width 177 height 7
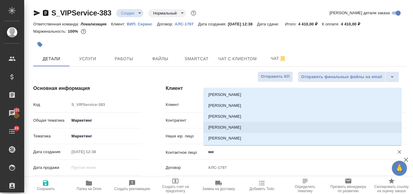
click at [239, 130] on li "Мишин Александр" at bounding box center [303, 127] width 198 height 11
type input "Мишин Александр"
type textarea "x"
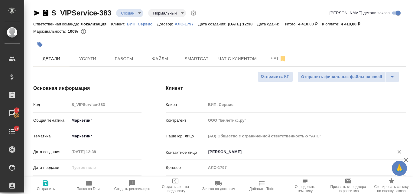
type input "Мишин Александр"
click at [45, 181] on icon "button" at bounding box center [45, 182] width 7 height 7
type textarea "x"
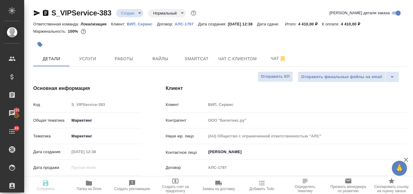
type textarea "x"
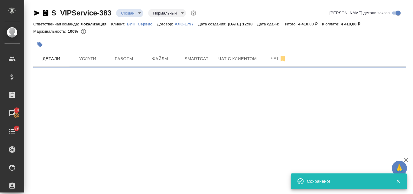
select select "RU"
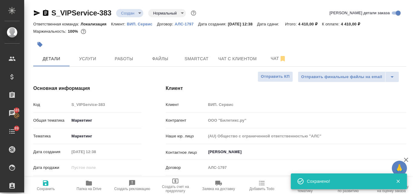
type textarea "x"
click at [82, 55] on span "Услуги" at bounding box center [87, 59] width 29 height 8
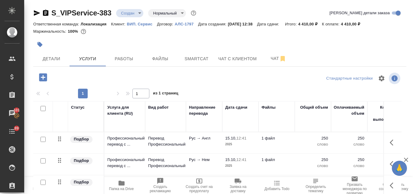
scroll to position [53, 0]
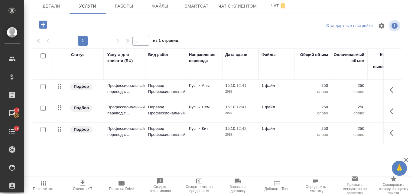
click at [79, 185] on icon "button" at bounding box center [82, 182] width 7 height 7
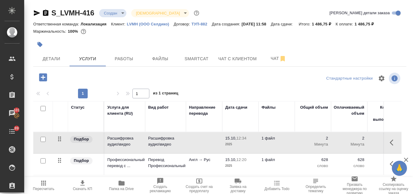
click at [35, 13] on icon "button" at bounding box center [36, 12] width 7 height 7
click at [119, 11] on body "🙏 .cls-1 fill:#fff; AWATERA Valyaeva Anna Клиенты Спецификации Заказы 101 Чаты …" at bounding box center [206, 97] width 413 height 194
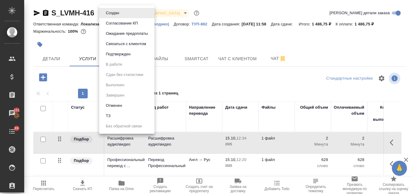
click at [123, 116] on li "ТЗ" at bounding box center [126, 116] width 55 height 10
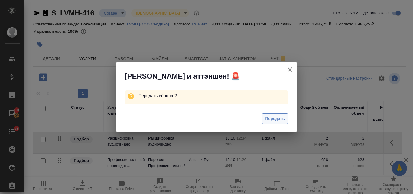
click at [274, 119] on span "Передать" at bounding box center [275, 118] width 20 height 7
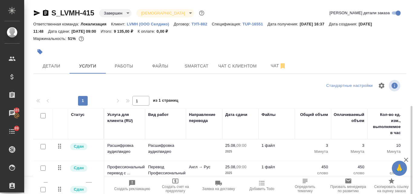
scroll to position [19, 0]
